Goal: Task Accomplishment & Management: Use online tool/utility

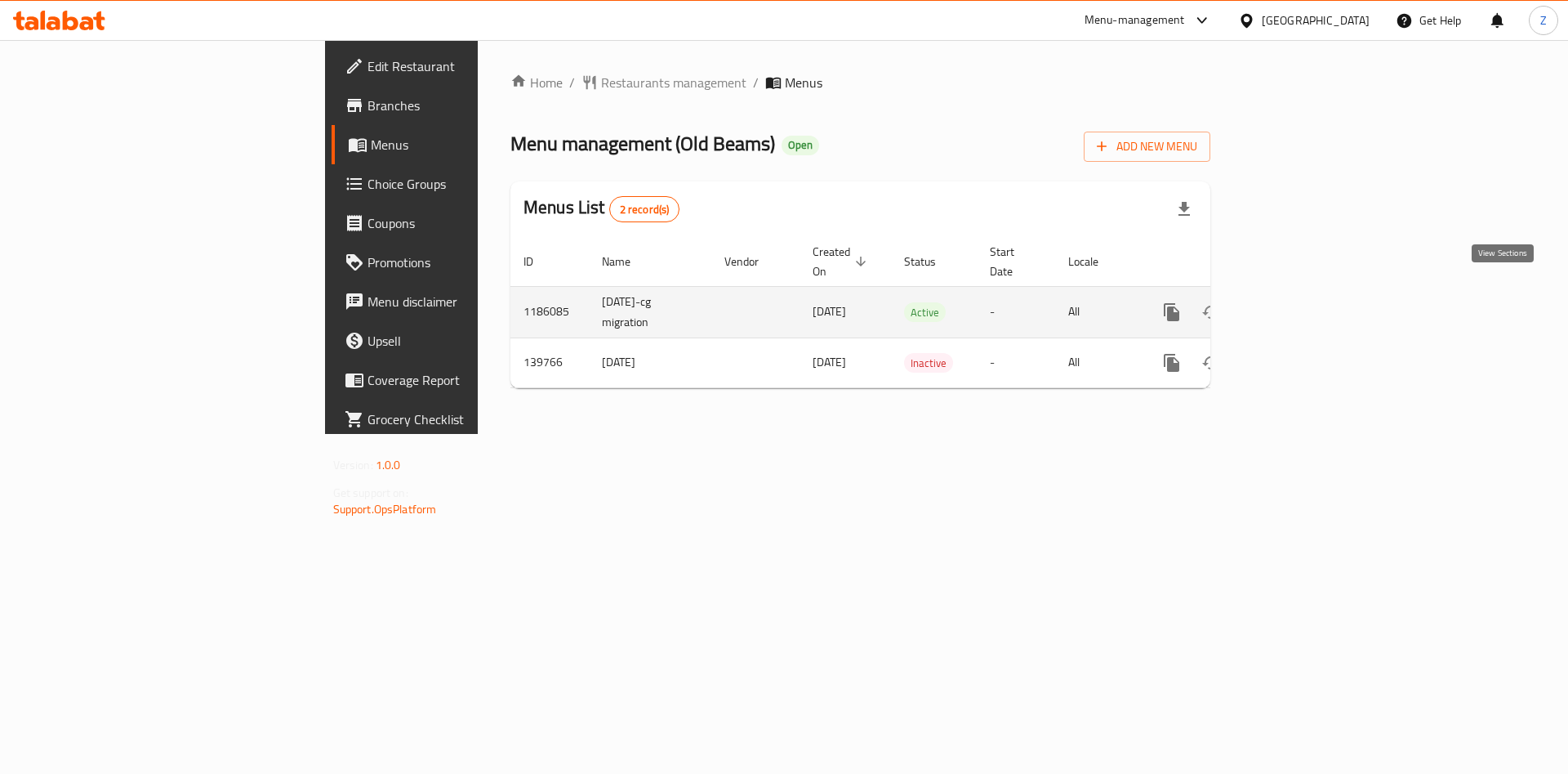
click at [1297, 305] on icon "enhanced table" at bounding box center [1290, 312] width 15 height 15
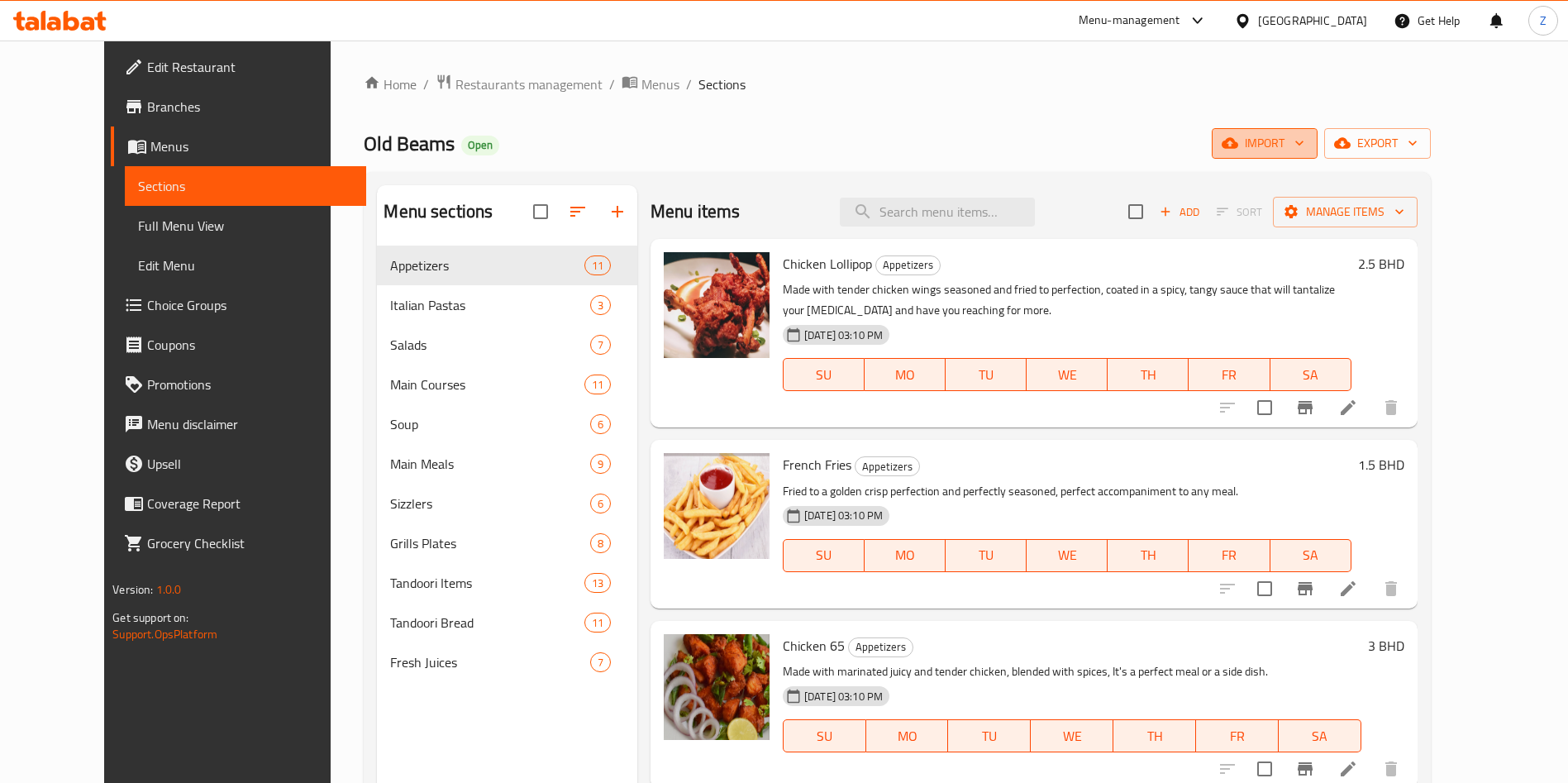
click at [1304, 144] on span "import" at bounding box center [1265, 143] width 80 height 20
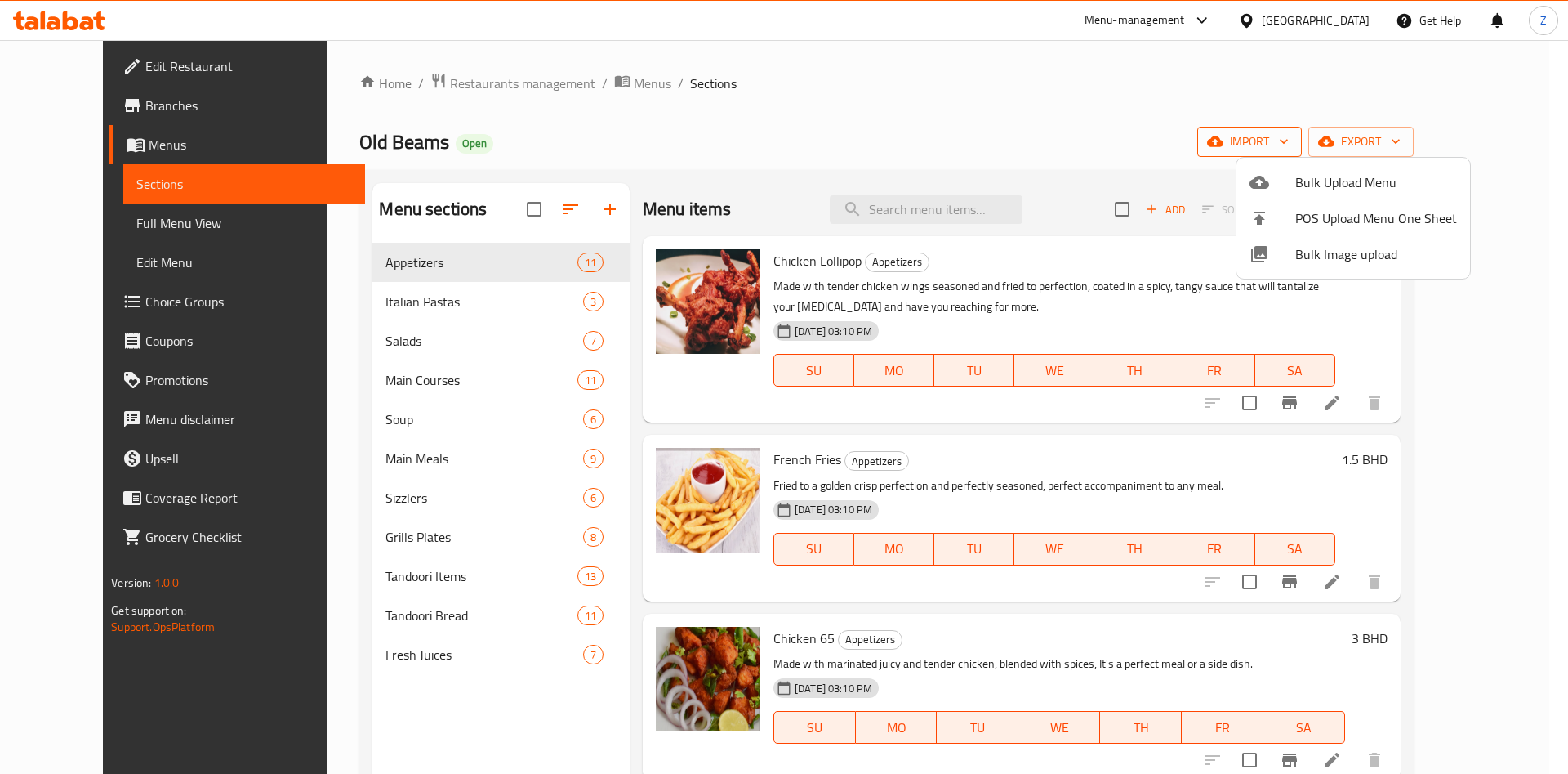
click at [1372, 143] on div at bounding box center [784, 387] width 1568 height 774
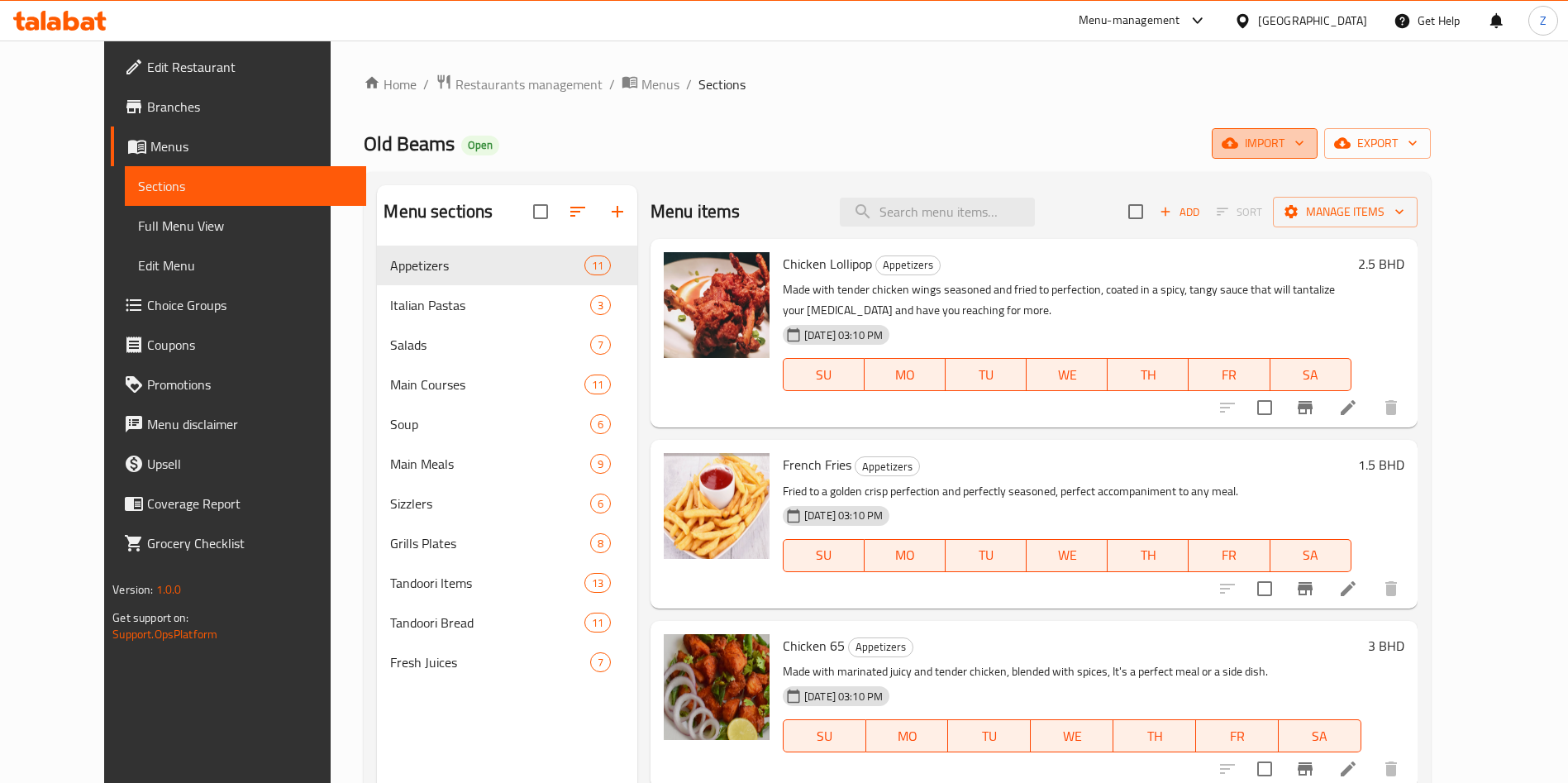
click at [1304, 149] on span "import" at bounding box center [1265, 143] width 80 height 20
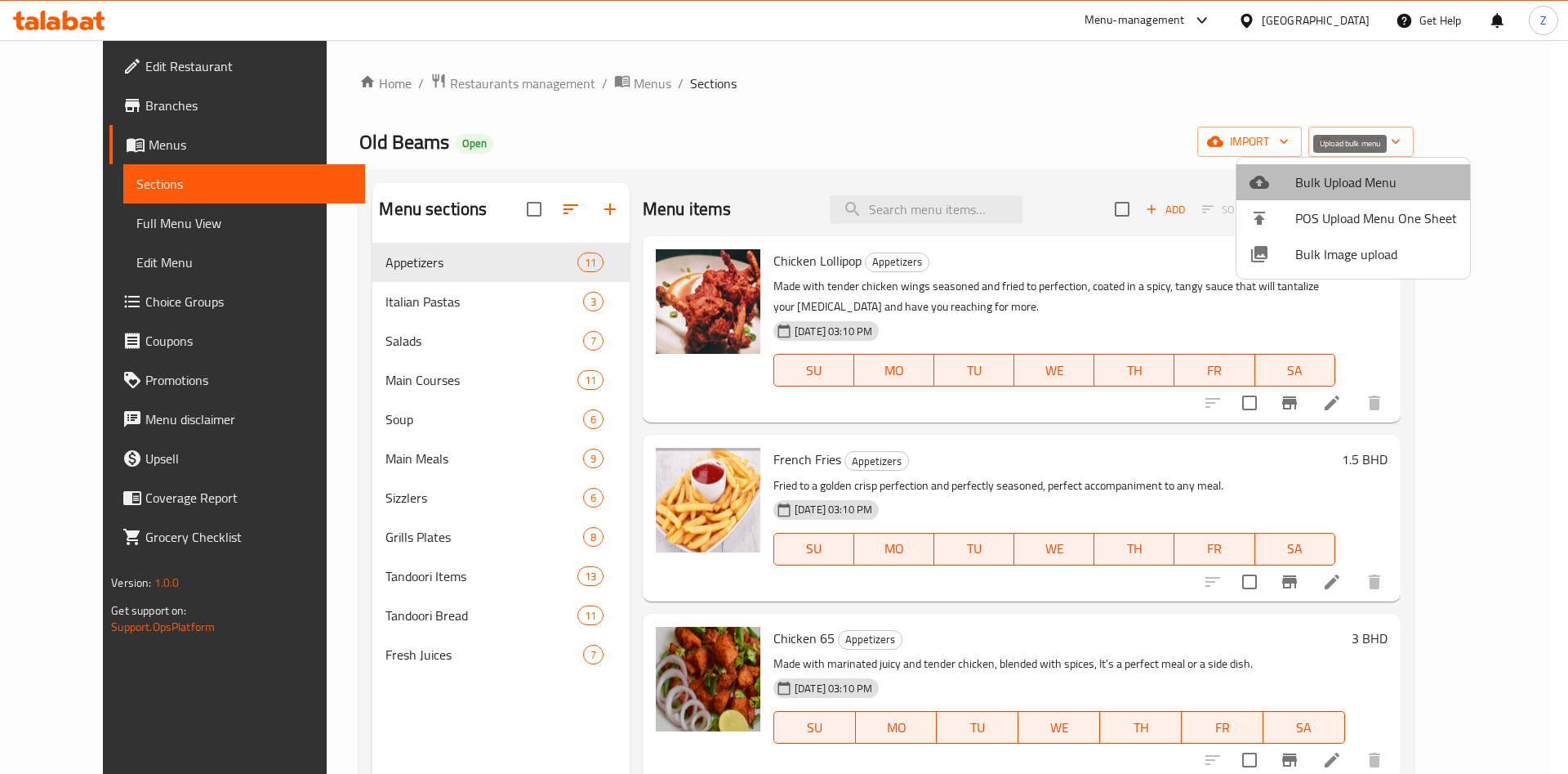
click at [1357, 177] on span "Bulk Upload Menu" at bounding box center [1376, 182] width 162 height 19
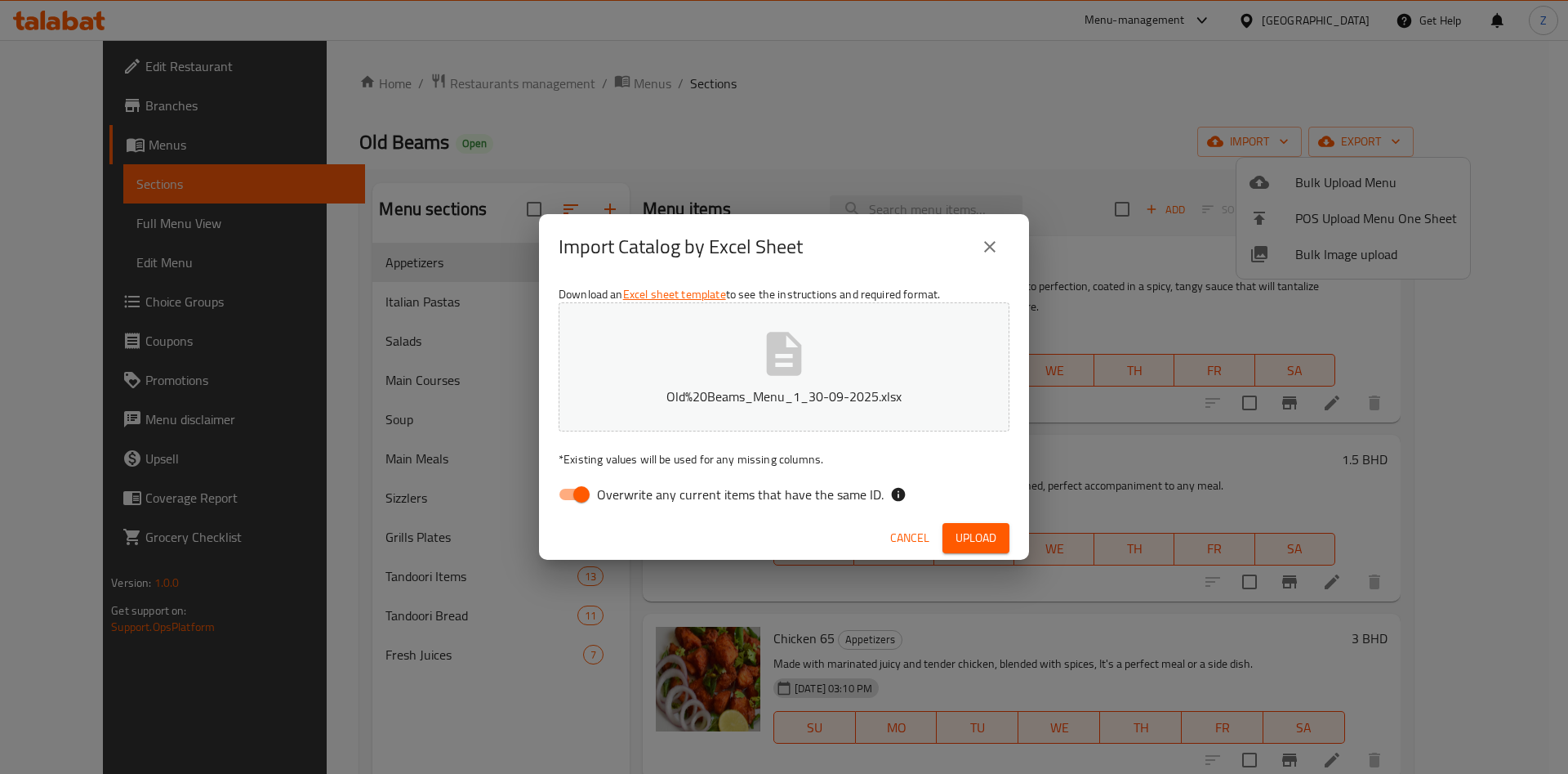
click at [969, 534] on span "Upload" at bounding box center [976, 538] width 41 height 20
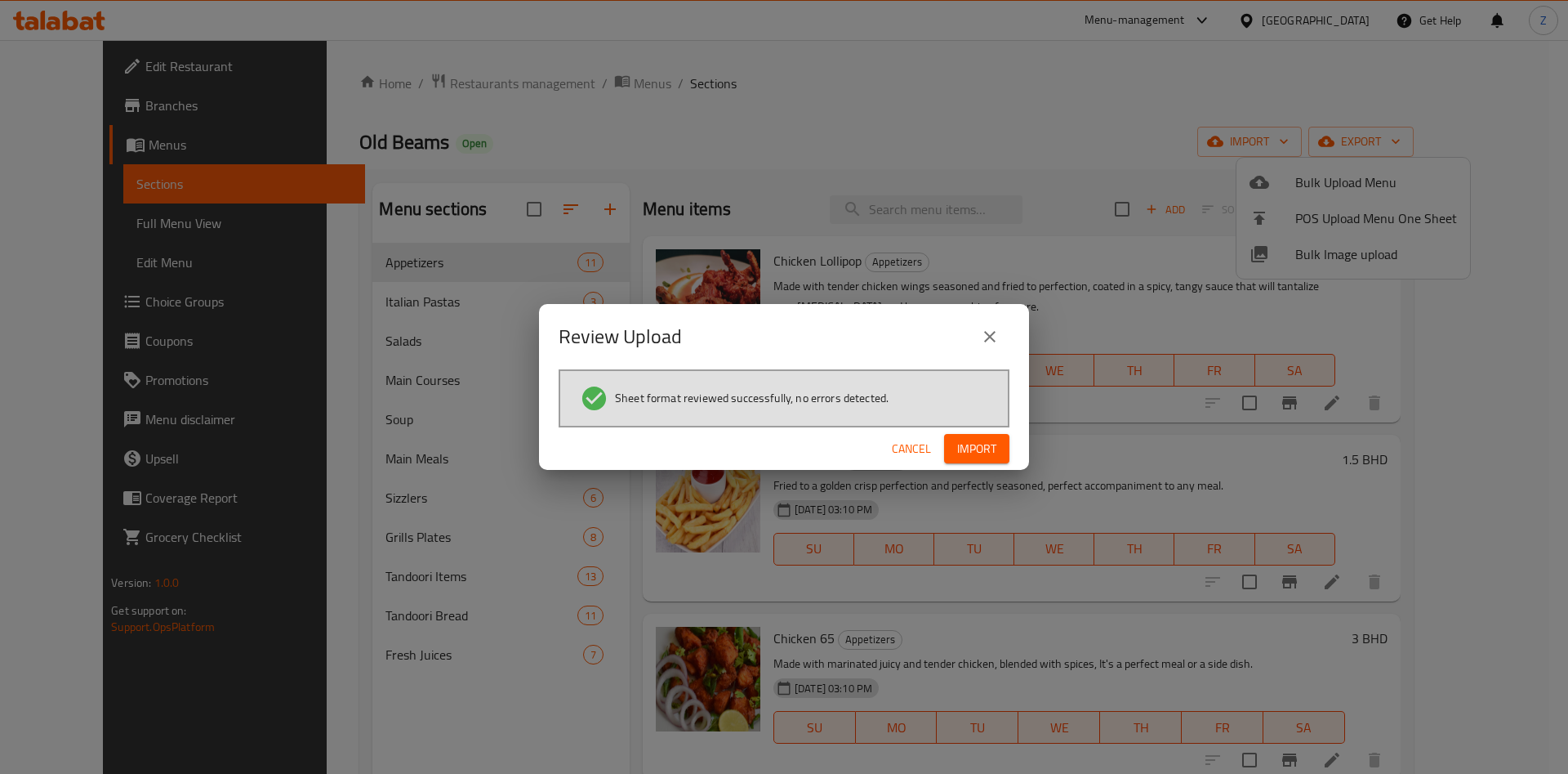
click at [953, 452] on button "Import" at bounding box center [977, 448] width 66 height 31
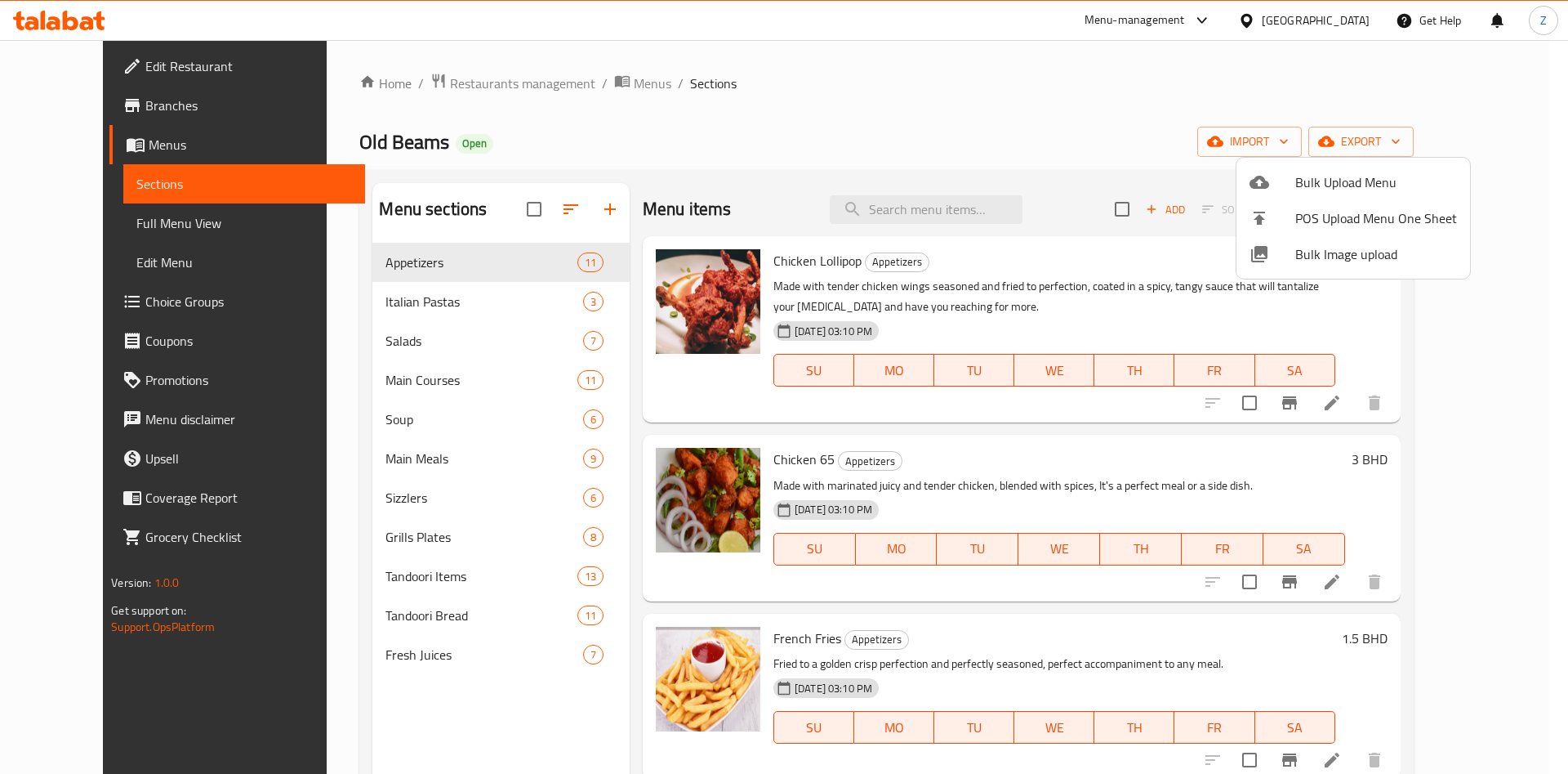
click at [1030, 67] on div at bounding box center [784, 387] width 1568 height 774
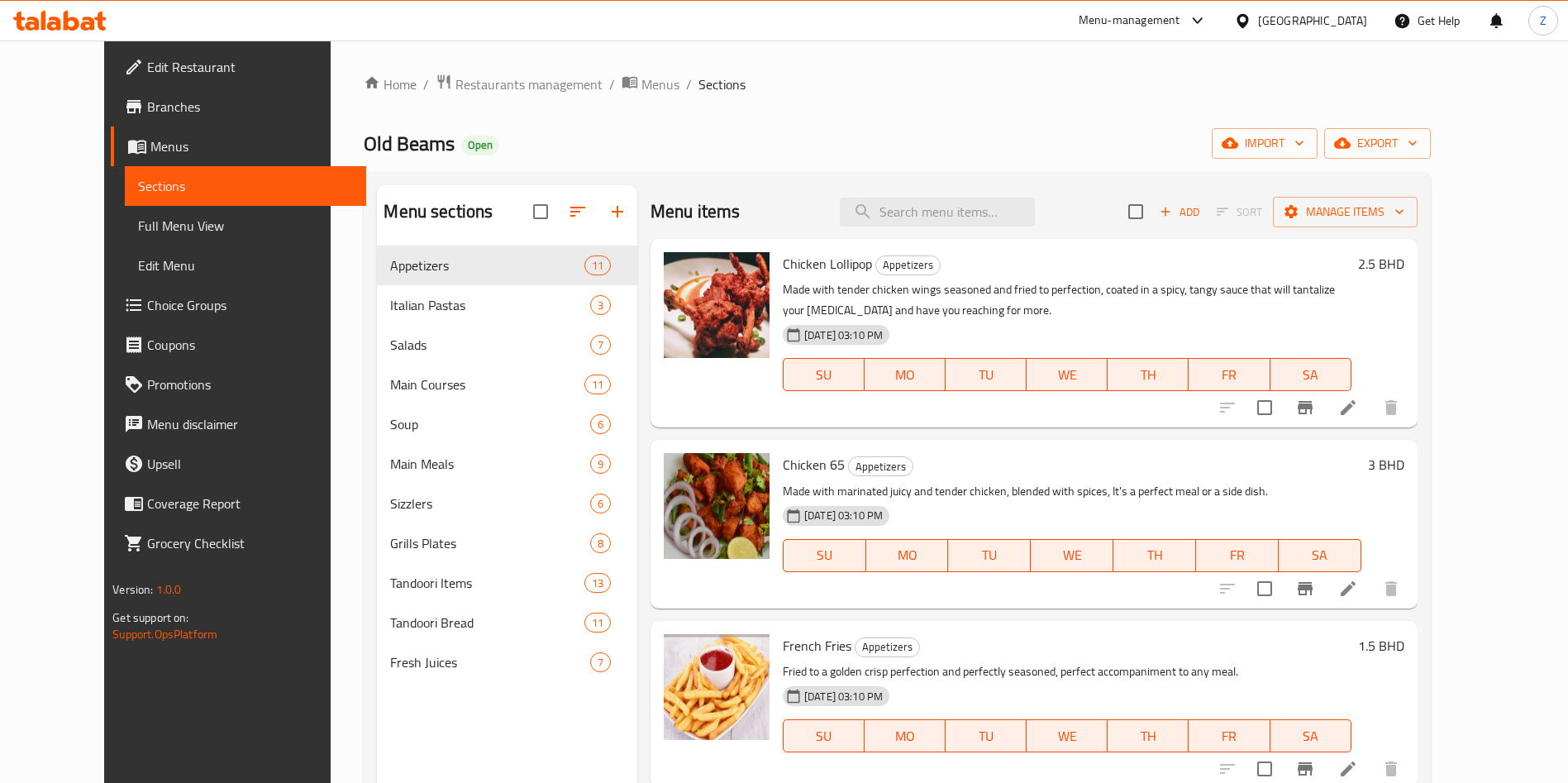
click at [1223, 100] on div "Home / Restaurants management / Menus / Sections Old Beams Open import export M…" at bounding box center [897, 527] width 1067 height 907
click at [469, 80] on span "Restaurants management" at bounding box center [529, 84] width 147 height 19
